Goal: Transaction & Acquisition: Book appointment/travel/reservation

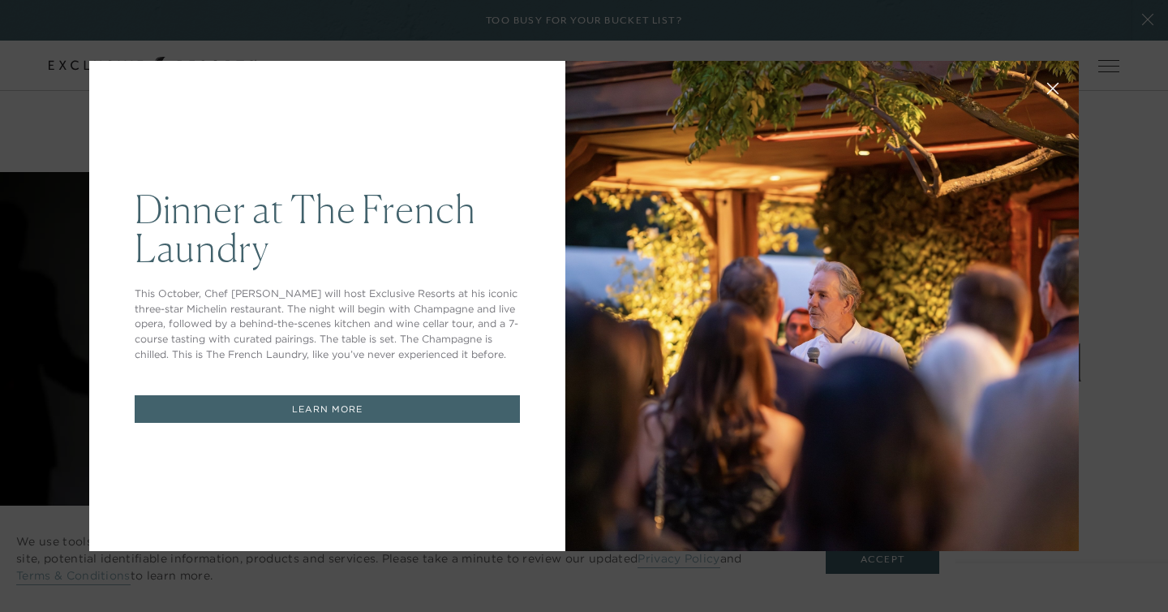
click at [324, 411] on link "LEARN MORE" at bounding box center [327, 409] width 385 height 28
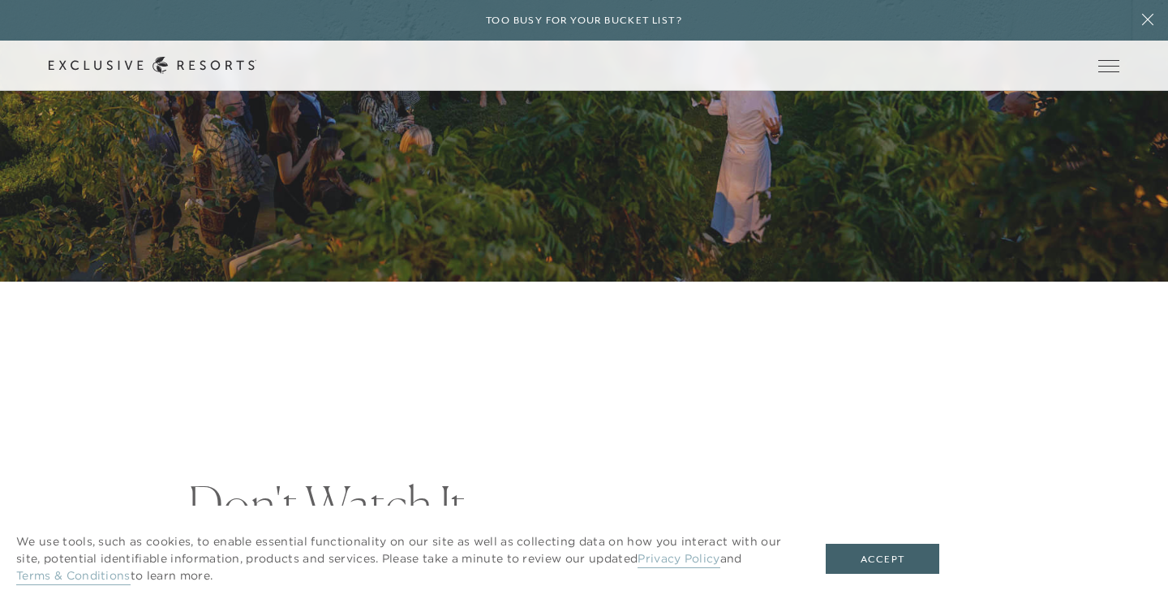
scroll to position [526, 0]
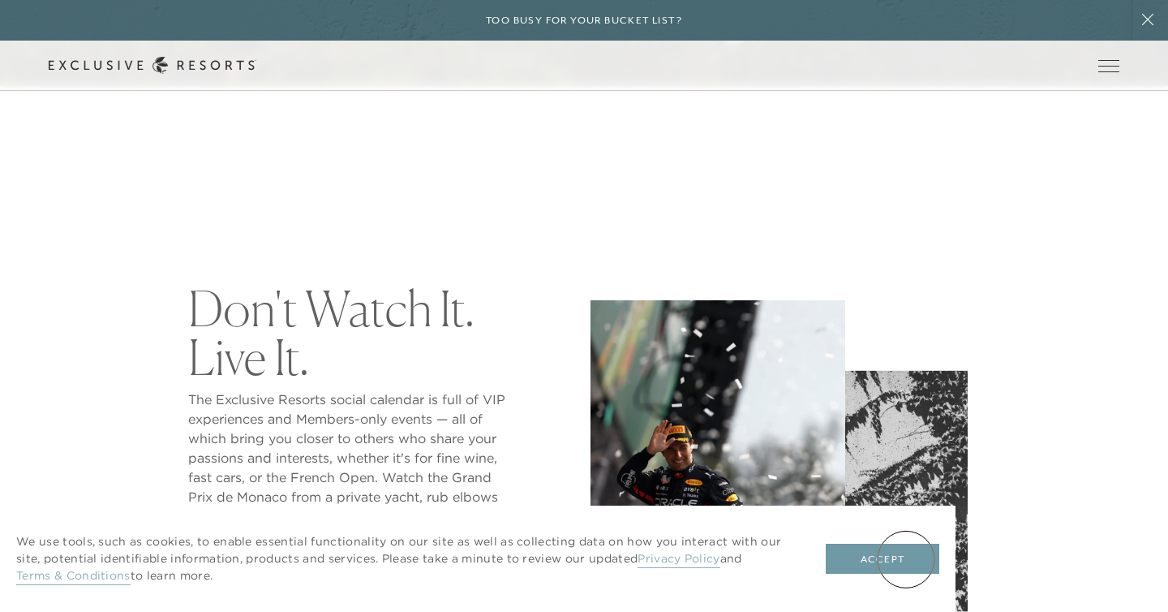
click at [906, 559] on button "Accept" at bounding box center [883, 558] width 114 height 31
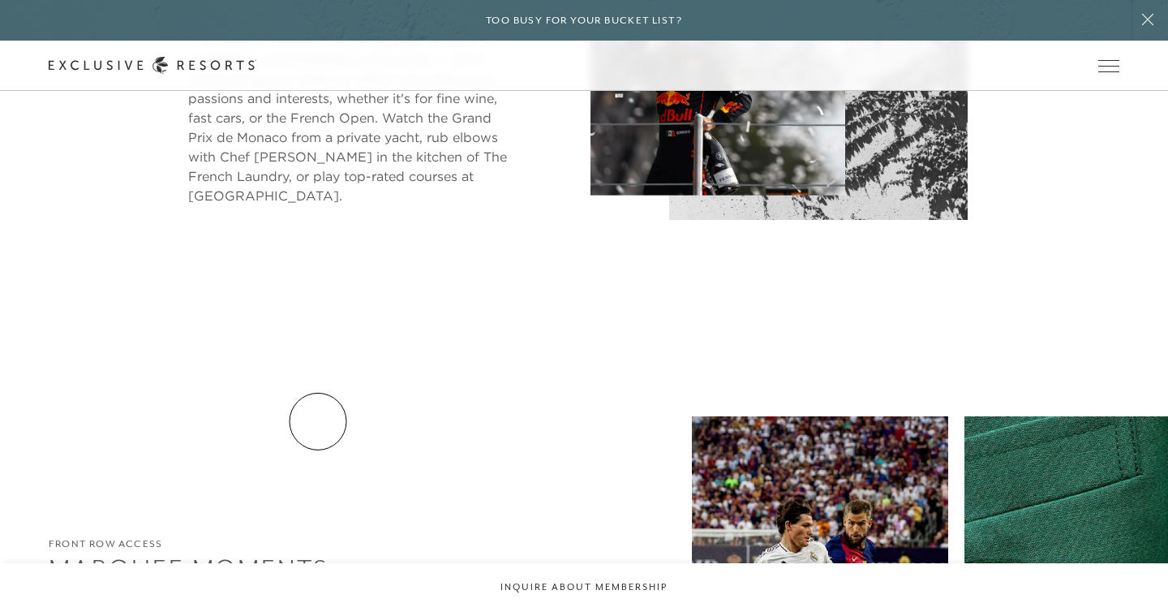
scroll to position [908, 0]
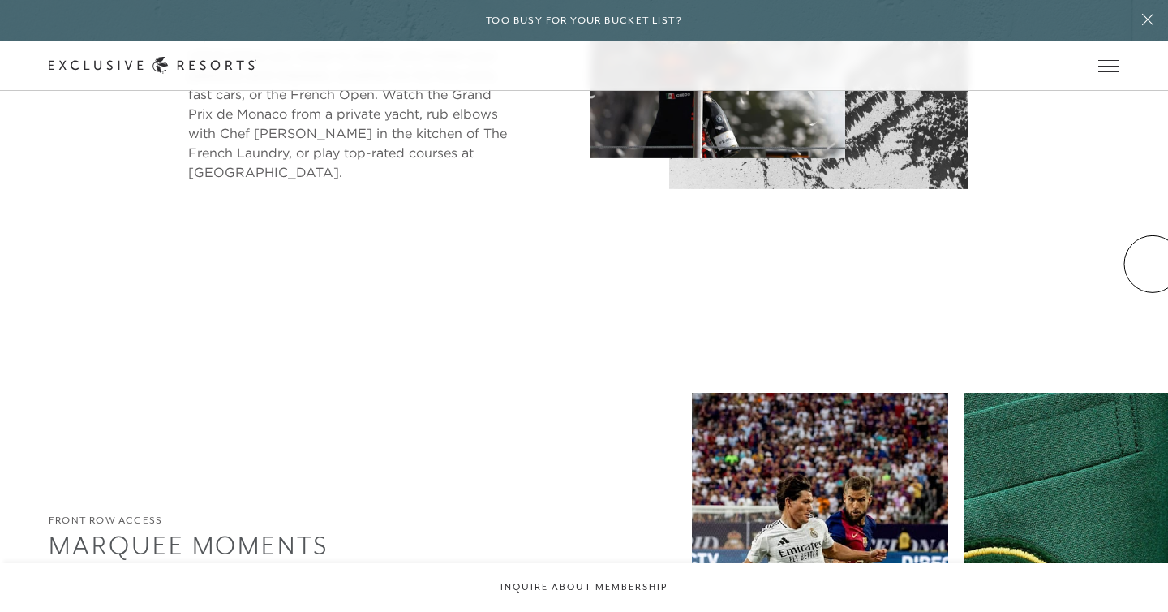
click at [1135, 262] on div "Don't Watch It. Live It. The Exclusive Resorts social calendar is full of VIP e…" at bounding box center [584, 48] width 1168 height 462
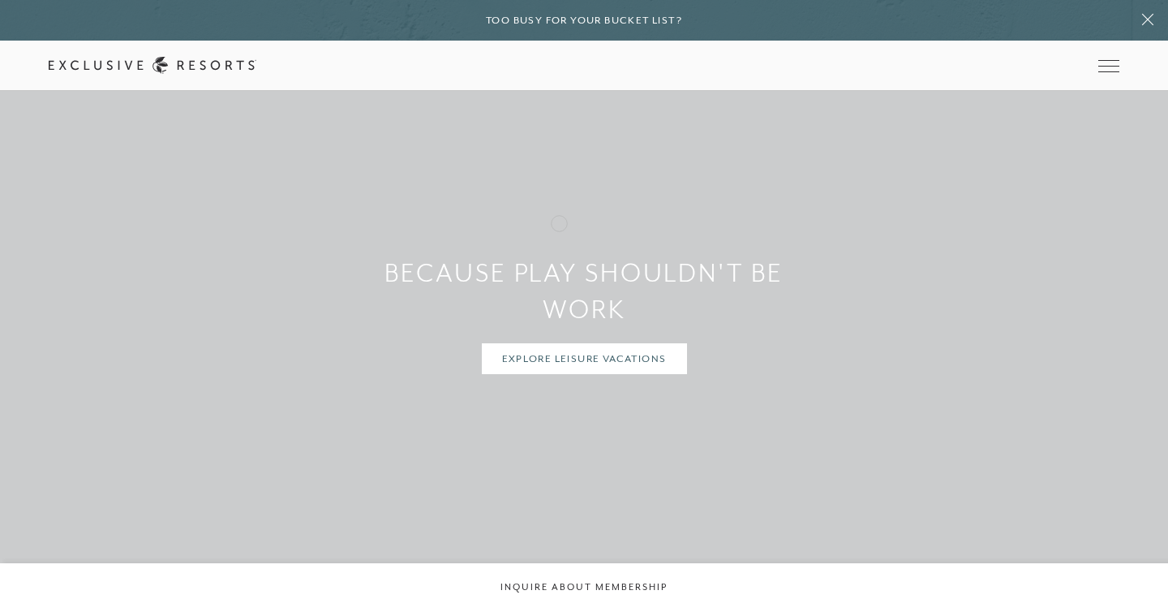
scroll to position [7014, 0]
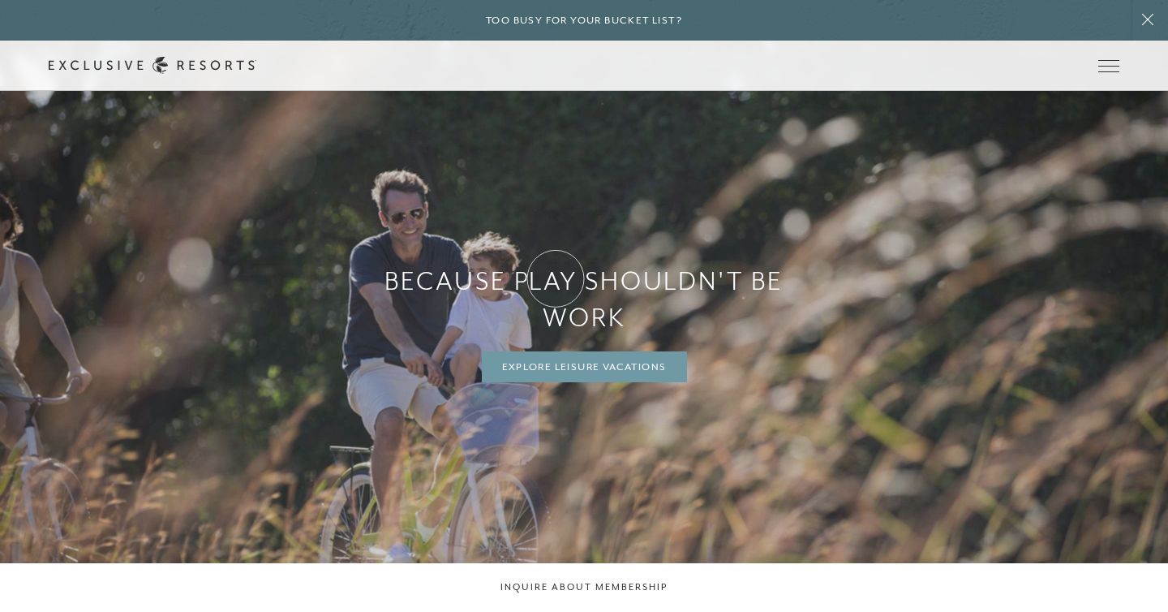
click at [556, 351] on link "Explore Leisure Vacations" at bounding box center [584, 366] width 205 height 31
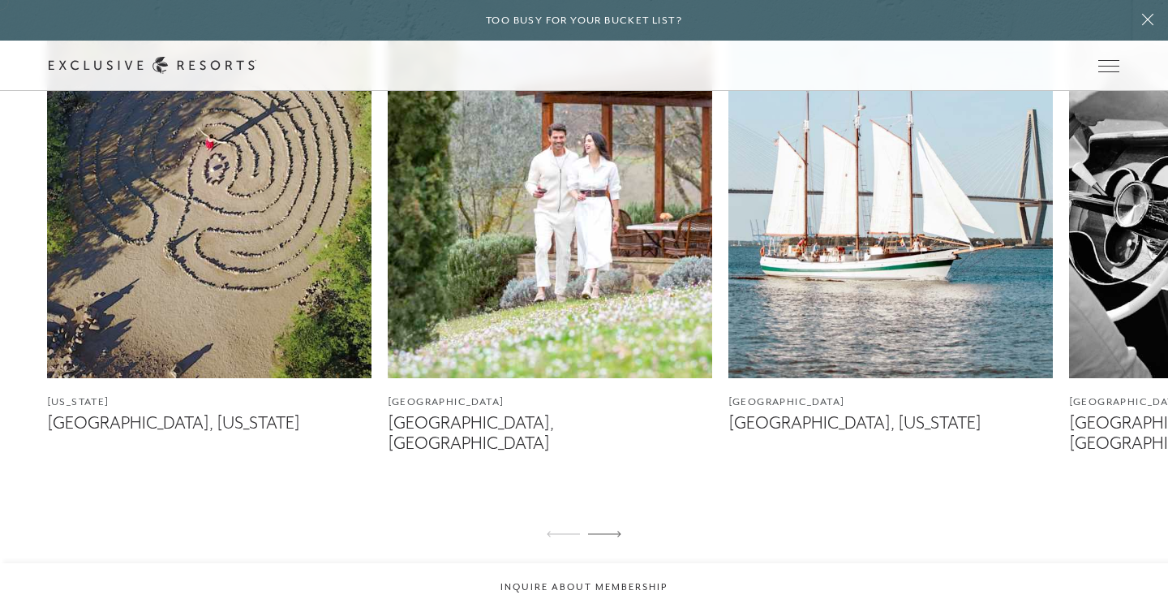
scroll to position [1399, 0]
